Goal: Task Accomplishment & Management: Manage account settings

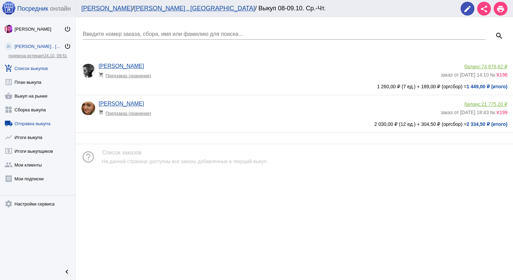
click at [48, 121] on link "local_shipping Отправка выкупа" at bounding box center [38, 122] width 76 height 14
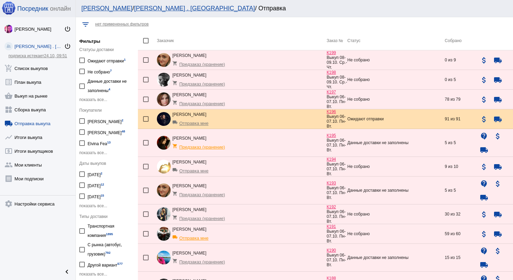
click at [81, 174] on div at bounding box center [82, 174] width 6 height 6
checkbox input "true"
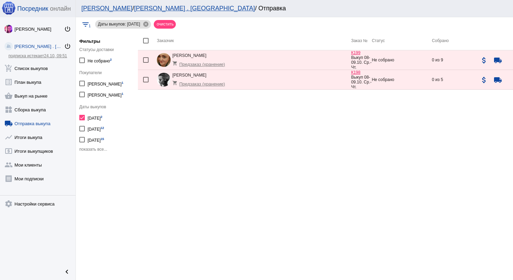
click at [82, 116] on div at bounding box center [82, 118] width 6 height 6
checkbox input "false"
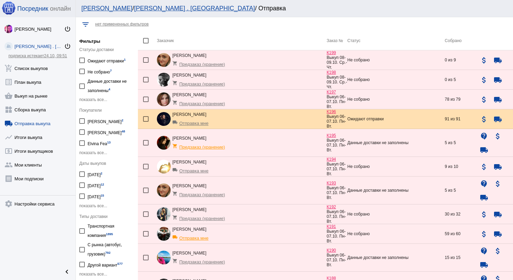
click at [84, 129] on div at bounding box center [82, 132] width 6 height 6
checkbox input "true"
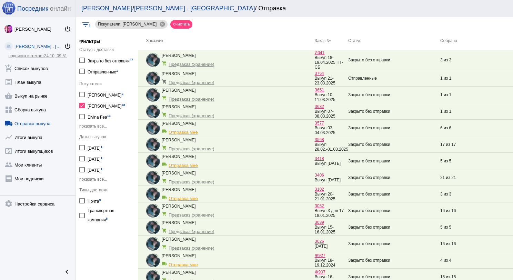
click at [81, 103] on div at bounding box center [82, 106] width 6 height 6
checkbox input "false"
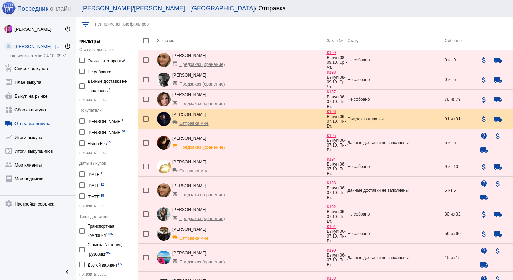
click at [82, 182] on div at bounding box center [82, 185] width 6 height 6
checkbox input "true"
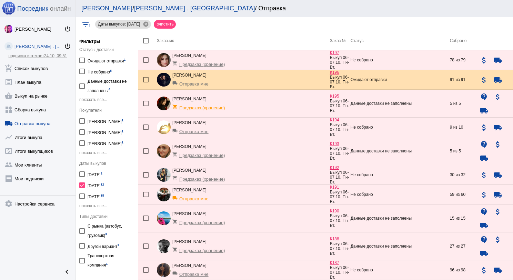
click at [147, 43] on div at bounding box center [146, 41] width 6 height 6
click at [146, 43] on input "checkbox" at bounding box center [145, 43] width 0 height 0
checkbox input "true"
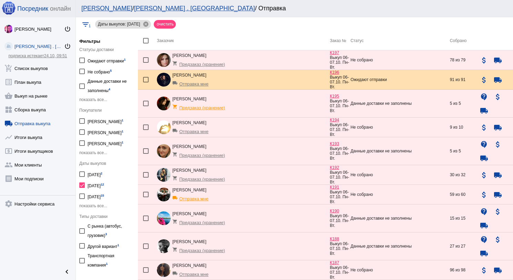
checkbox input "true"
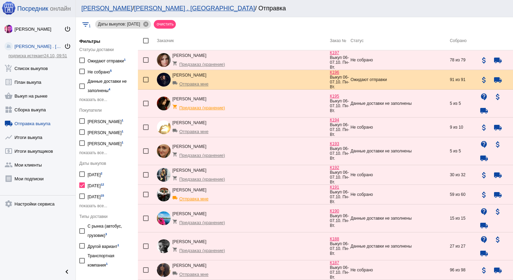
checkbox input "true"
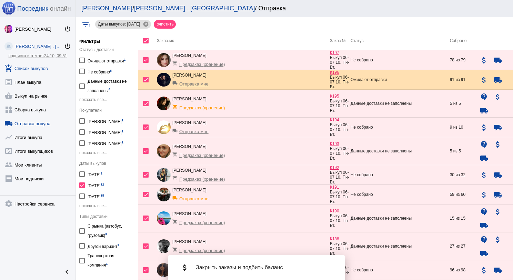
click at [28, 64] on link "add_shopping_cart Список выкупов" at bounding box center [38, 67] width 76 height 14
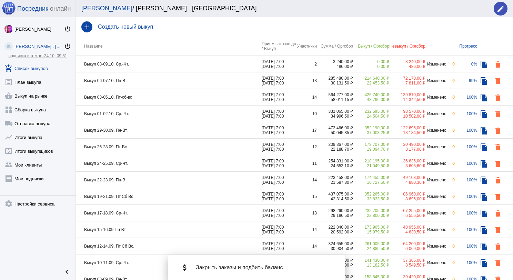
click at [40, 69] on link "add_shopping_cart Список выкупов" at bounding box center [38, 67] width 76 height 14
click at [149, 61] on td "Выкуп 08-09.10. Ср.-Чт." at bounding box center [169, 64] width 186 height 17
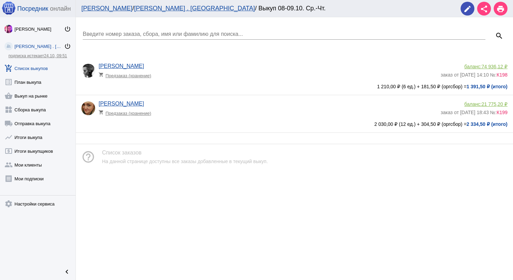
click at [50, 69] on link "add_shopping_cart Список выкупов" at bounding box center [38, 67] width 76 height 14
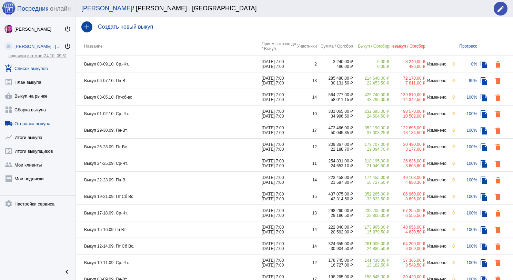
click at [29, 123] on link "local_shipping Отправка выкупа" at bounding box center [38, 122] width 76 height 14
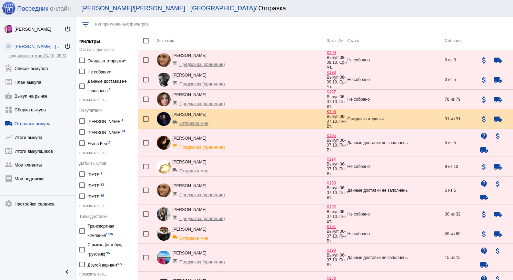
click at [82, 183] on div at bounding box center [82, 185] width 6 height 6
checkbox input "true"
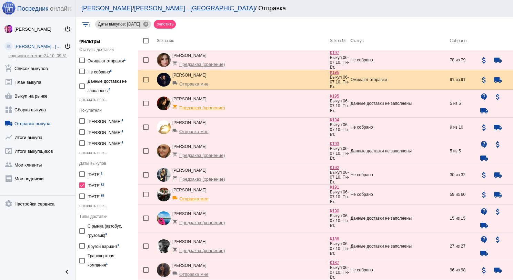
click at [146, 40] on div at bounding box center [146, 41] width 6 height 6
click at [146, 43] on input "checkbox" at bounding box center [145, 43] width 0 height 0
checkbox input "true"
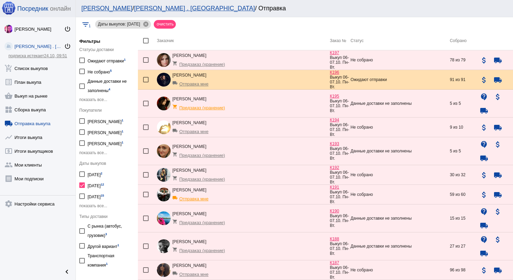
checkbox input "true"
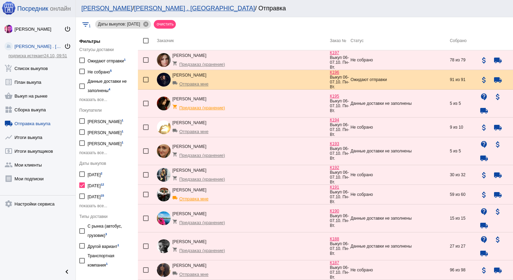
checkbox input "true"
click at [42, 66] on link "add_shopping_cart Список выкупов" at bounding box center [38, 67] width 76 height 14
